Goal: Task Accomplishment & Management: Complete application form

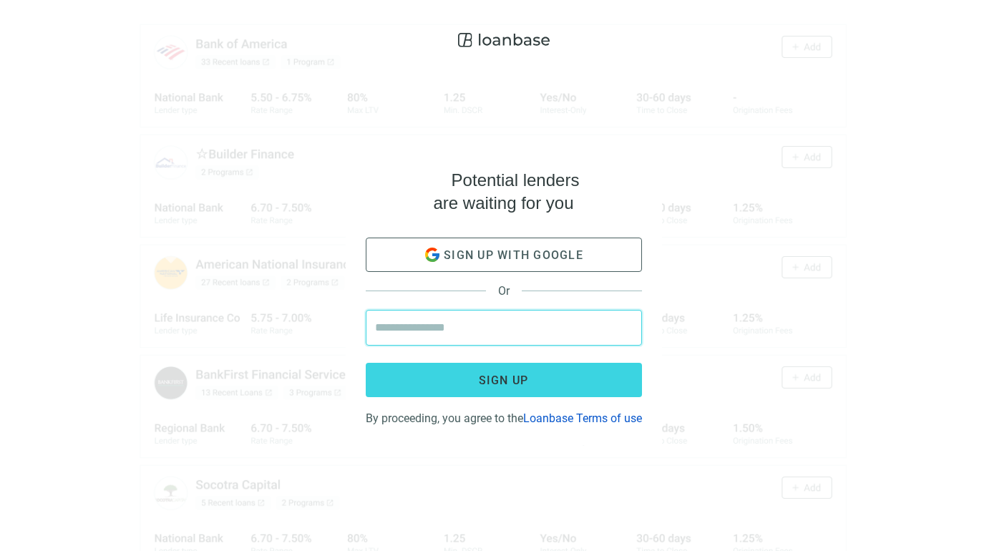
click at [617, 313] on input "email" at bounding box center [504, 327] width 258 height 34
type input "**********"
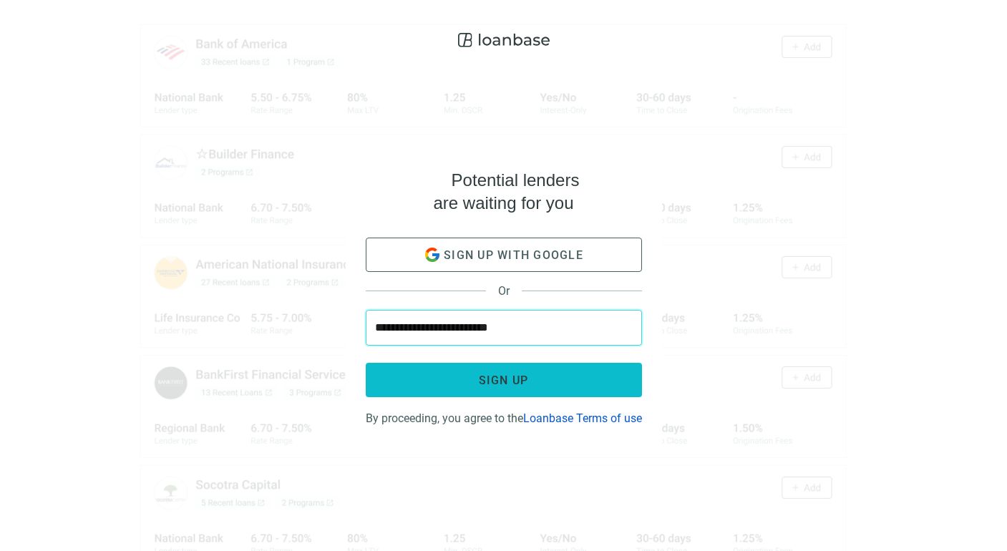
click at [556, 379] on button "Sign up" at bounding box center [504, 380] width 276 height 34
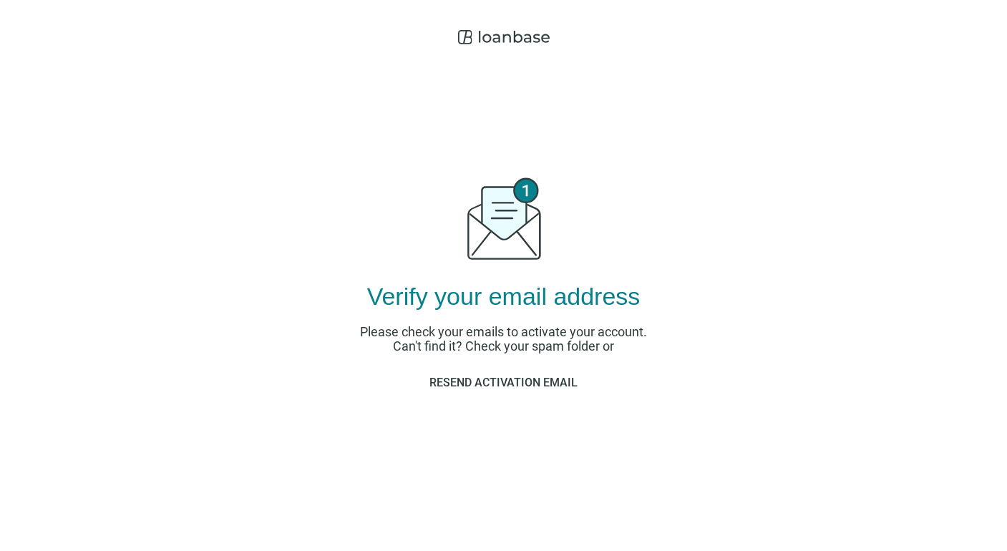
click at [556, 379] on span "Resend activation email" at bounding box center [503, 383] width 148 height 14
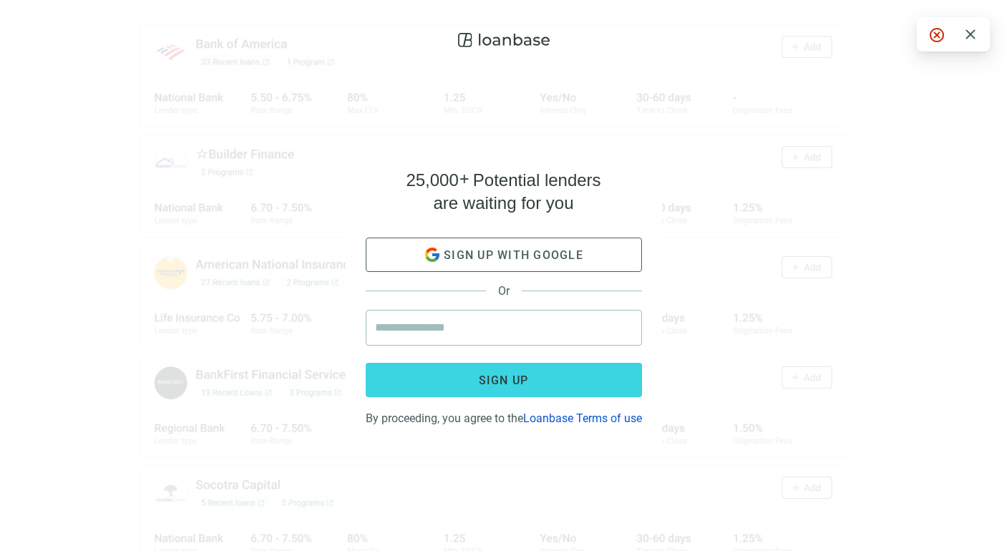
click at [658, 431] on div "25,000 + Potential lenders are waiting for you Sign up with google Or Sign up B…" at bounding box center [504, 297] width 316 height 296
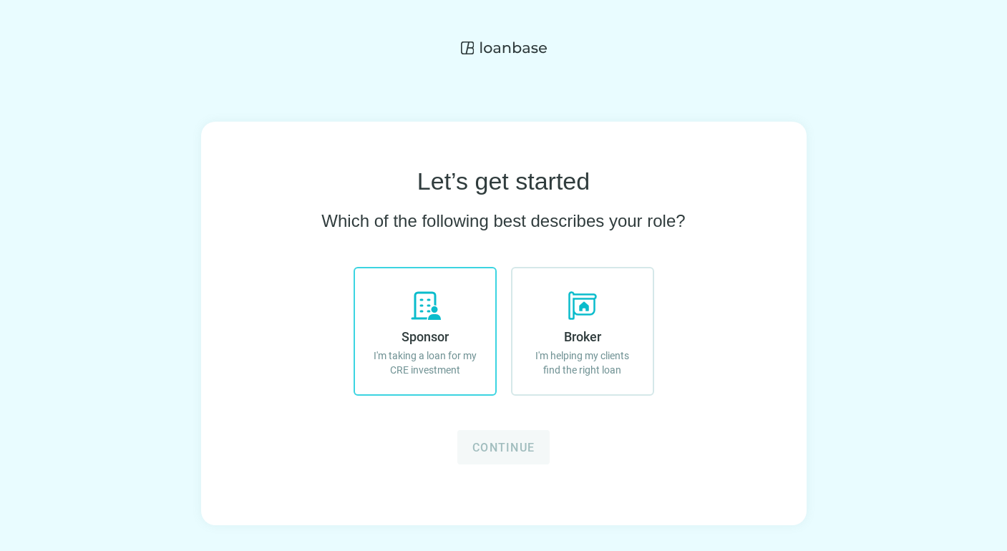
click at [471, 376] on p "I'm taking a loan for my CRE investment" at bounding box center [425, 362] width 112 height 29
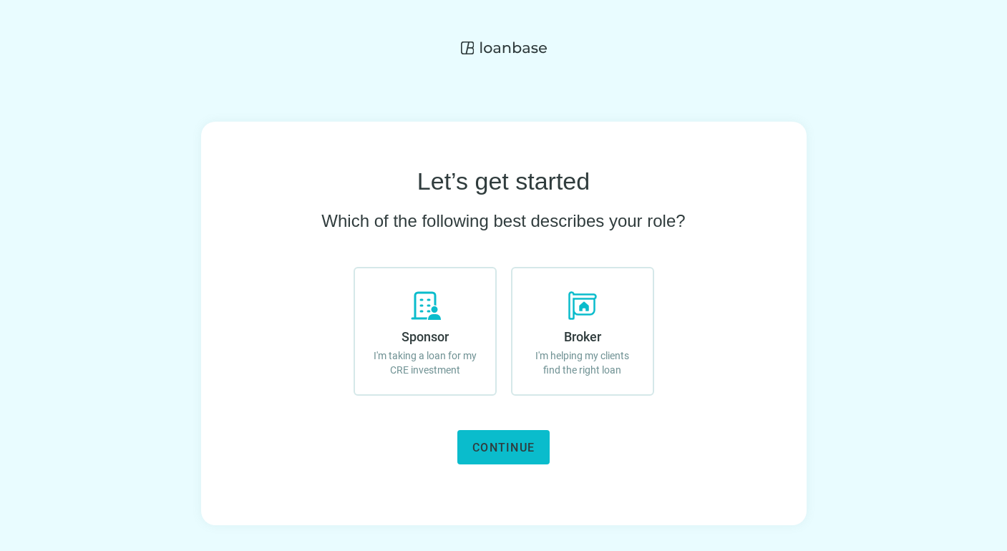
click at [514, 450] on span "Continue" at bounding box center [503, 448] width 62 height 14
